Goal: Task Accomplishment & Management: Use online tool/utility

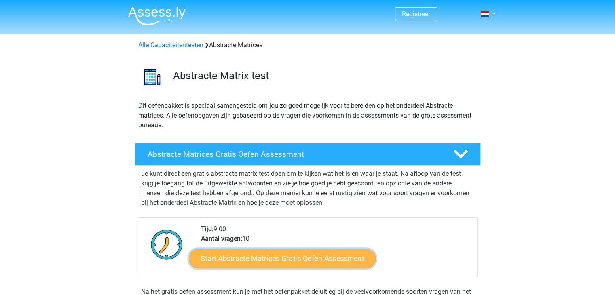
click at [277, 255] on link "Start Abstracte Matrices Gratis Oefen Assessment" at bounding box center [282, 258] width 187 height 19
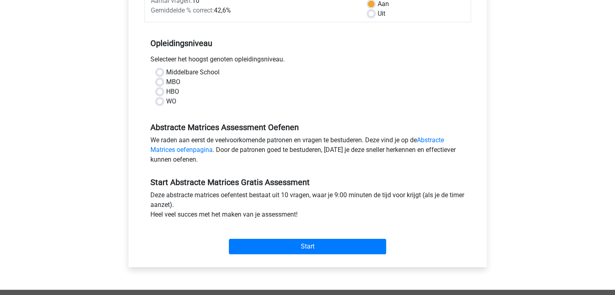
scroll to position [136, 0]
click at [166, 89] on label "HBO" at bounding box center [172, 92] width 13 height 10
click at [159, 89] on input "HBO" at bounding box center [159, 91] width 6 height 8
radio input "true"
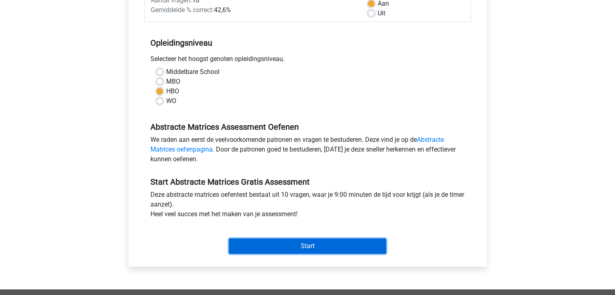
click at [282, 246] on input "Start" at bounding box center [307, 246] width 157 height 15
